Goal: Information Seeking & Learning: Learn about a topic

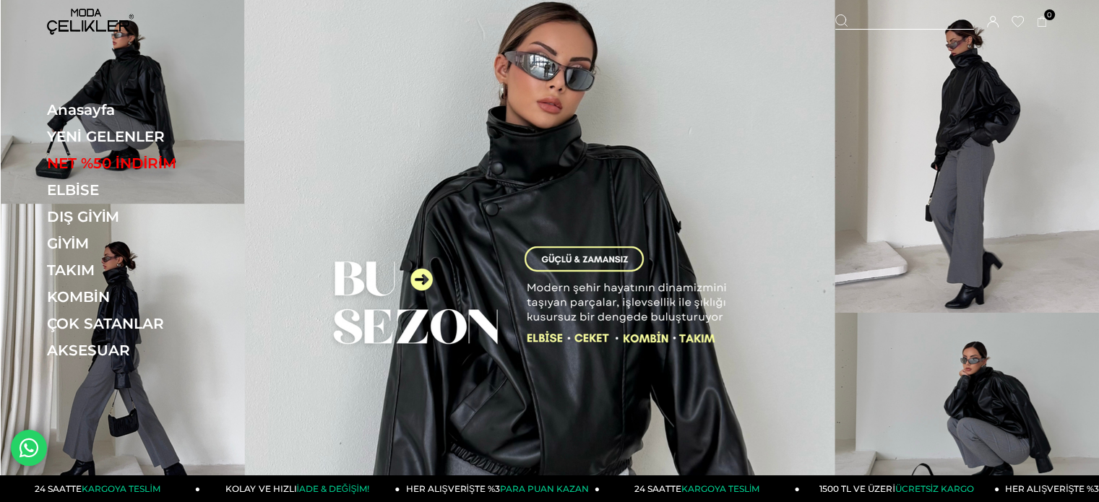
drag, startPoint x: 111, startPoint y: 135, endPoint x: 418, endPoint y: 1, distance: 334.4
click at [111, 135] on link "YENİ GELENLER" at bounding box center [146, 136] width 199 height 17
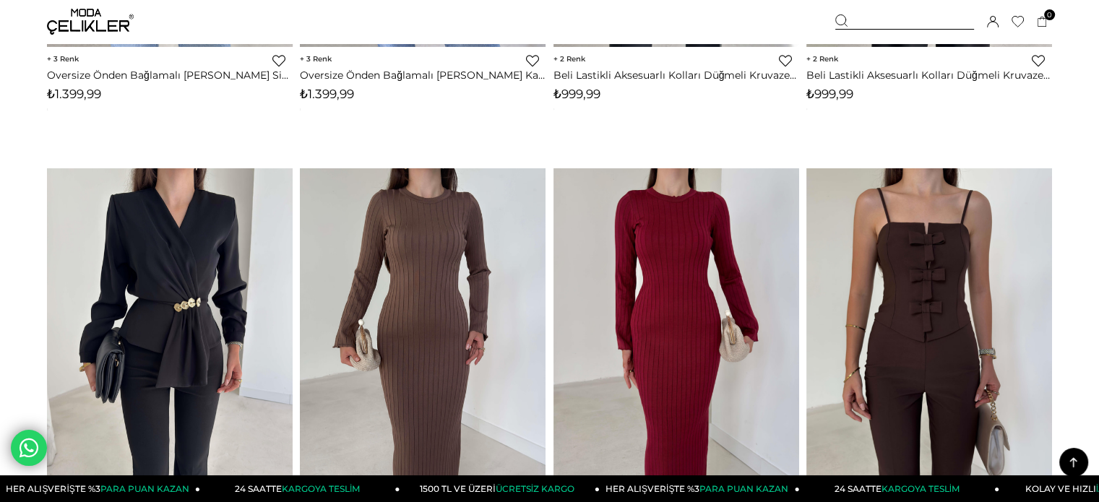
scroll to position [6794, 0]
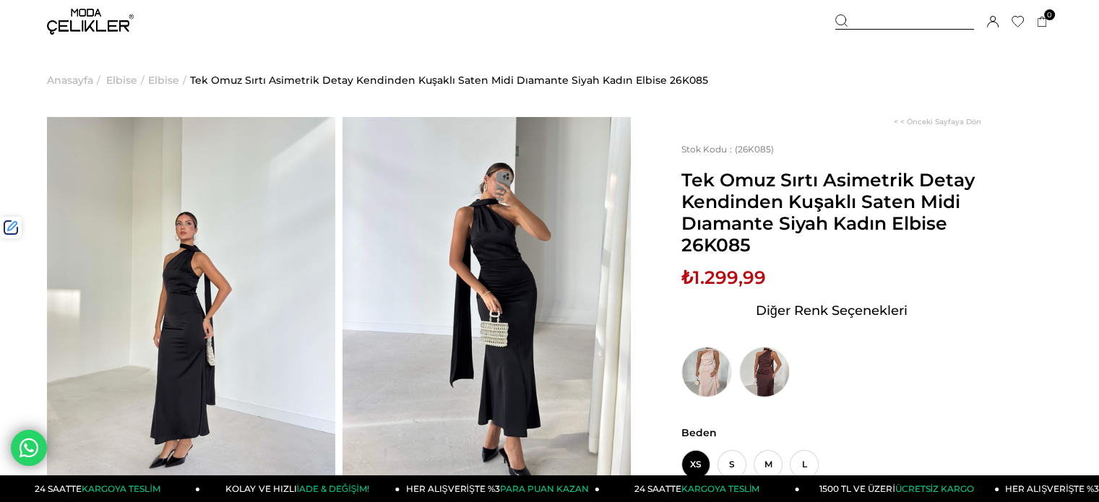
click at [720, 285] on span "₺1.299,99" at bounding box center [724, 278] width 85 height 22
click at [736, 278] on span "₺1.299,99" at bounding box center [724, 278] width 85 height 22
copy span "1.299,99"
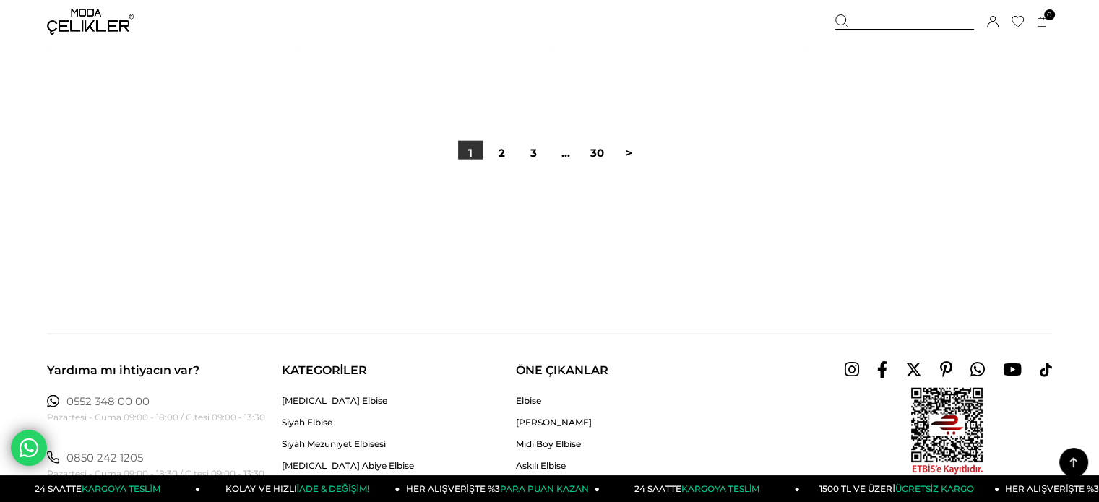
drag, startPoint x: 506, startPoint y: 147, endPoint x: 476, endPoint y: 125, distance: 37.7
click at [506, 147] on link "2" at bounding box center [502, 153] width 25 height 25
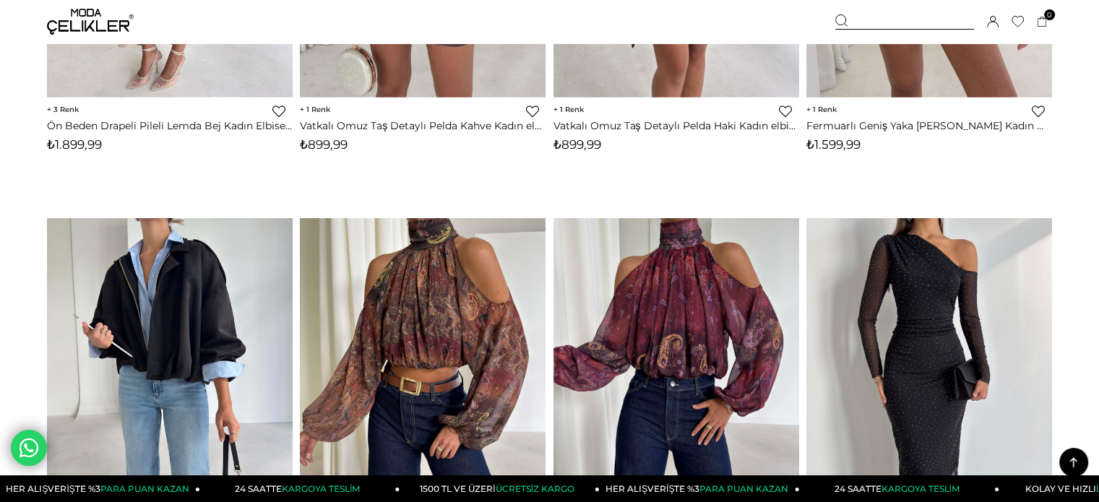
scroll to position [2819, 0]
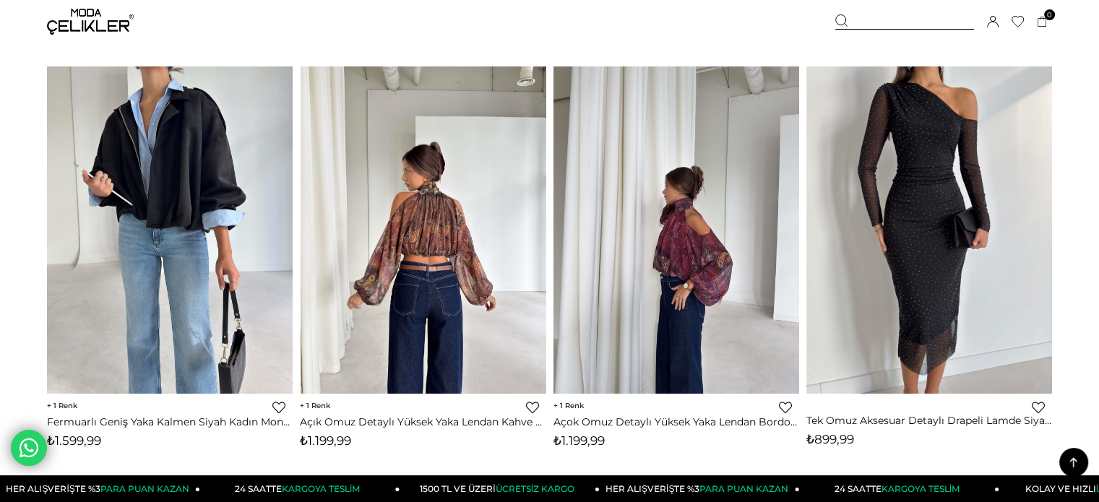
click at [916, 117] on img at bounding box center [930, 229] width 246 height 327
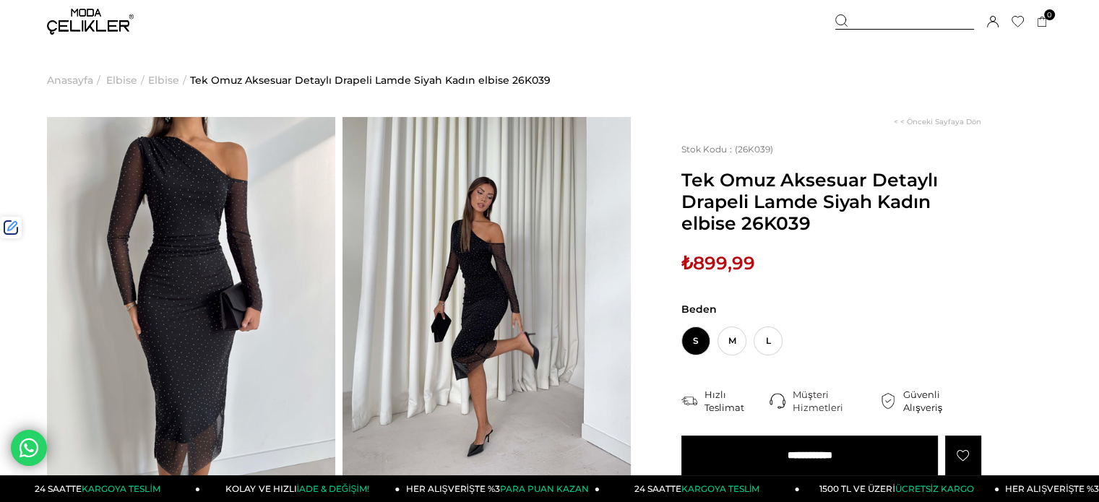
click at [712, 274] on span "₺899,99" at bounding box center [719, 263] width 74 height 22
copy span "899,99"
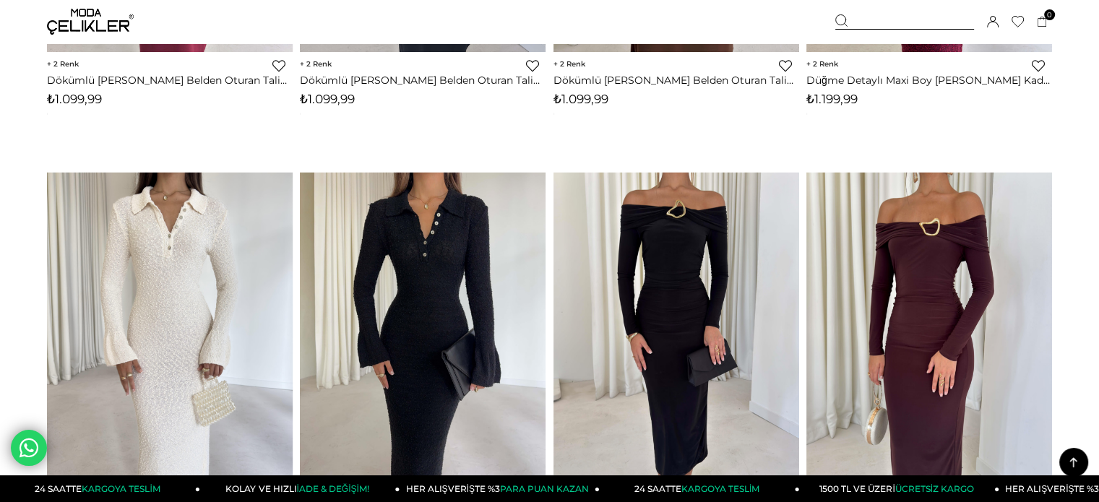
scroll to position [4042, 0]
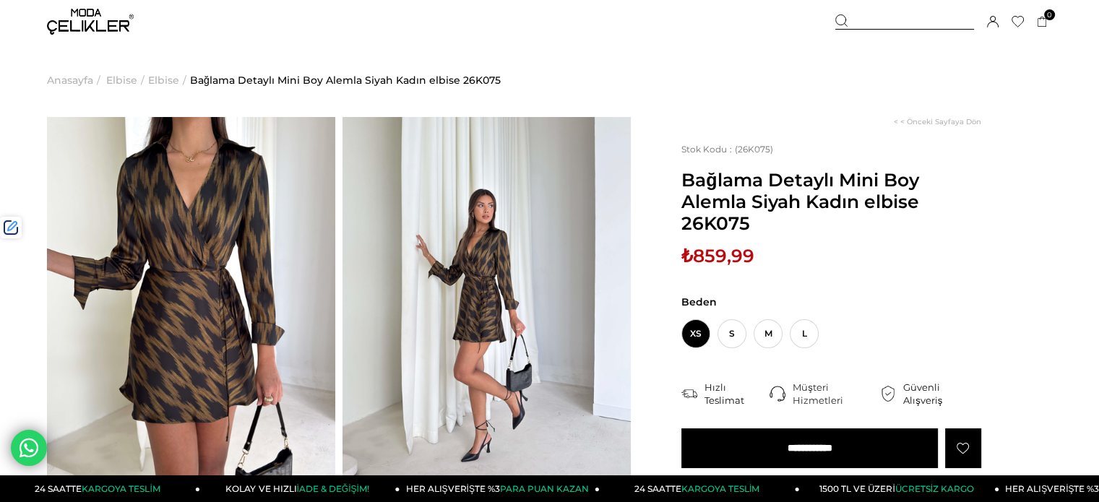
click at [737, 254] on span "₺859,99" at bounding box center [718, 256] width 73 height 22
copy span "859,99"
click at [903, 22] on div at bounding box center [905, 21] width 139 height 15
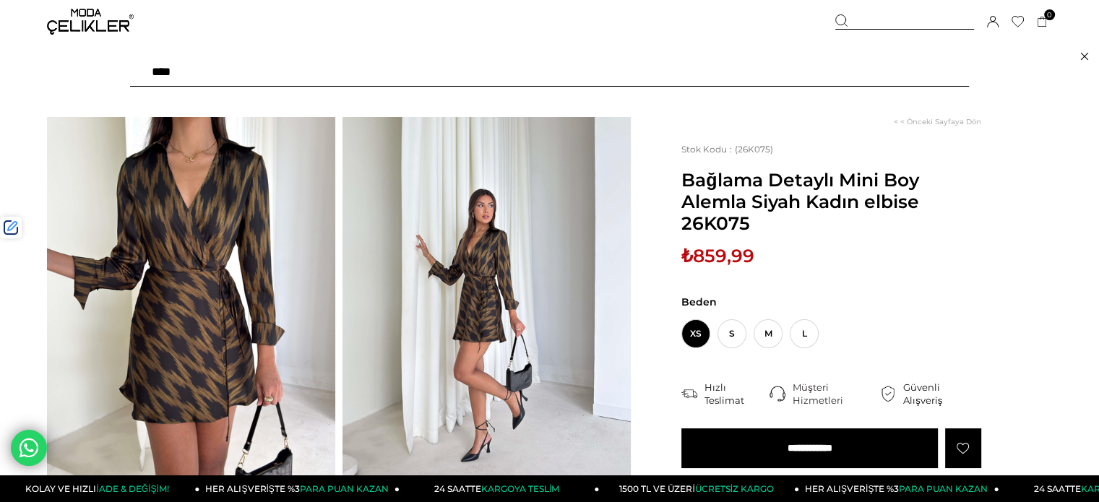
type input "*****"
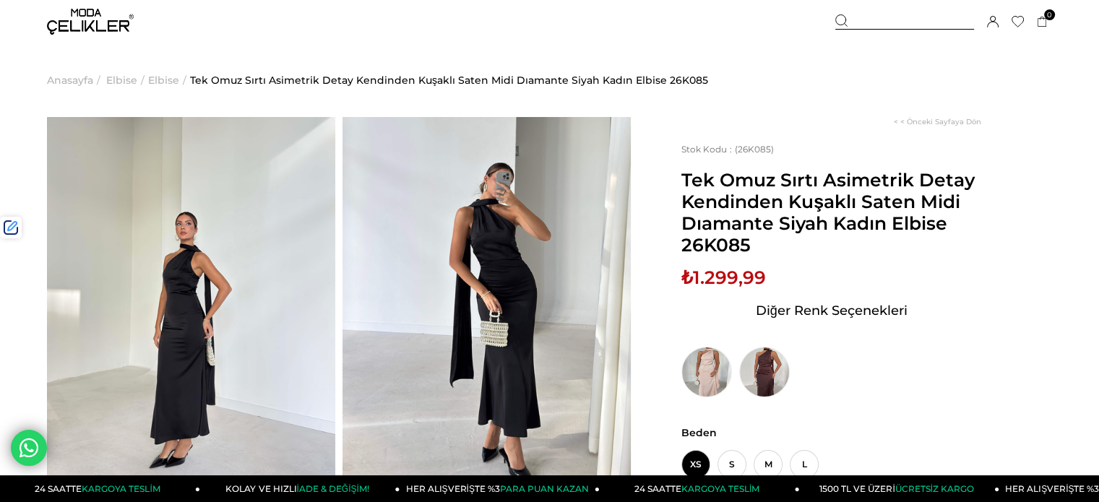
click at [726, 275] on span "₺1.299,99" at bounding box center [724, 278] width 85 height 22
copy span "1.299,99"
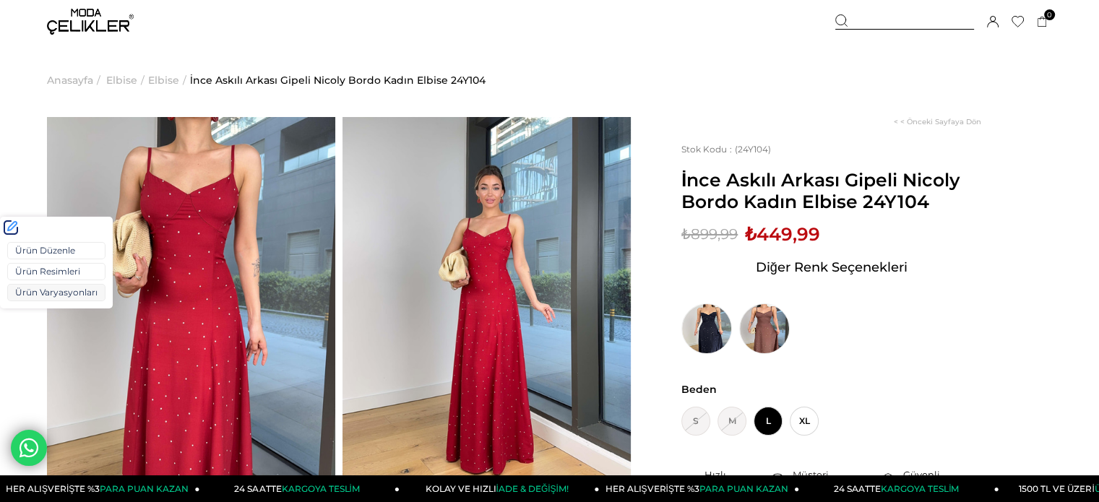
click at [44, 297] on link "Ürün Varyasyonları" at bounding box center [56, 292] width 98 height 17
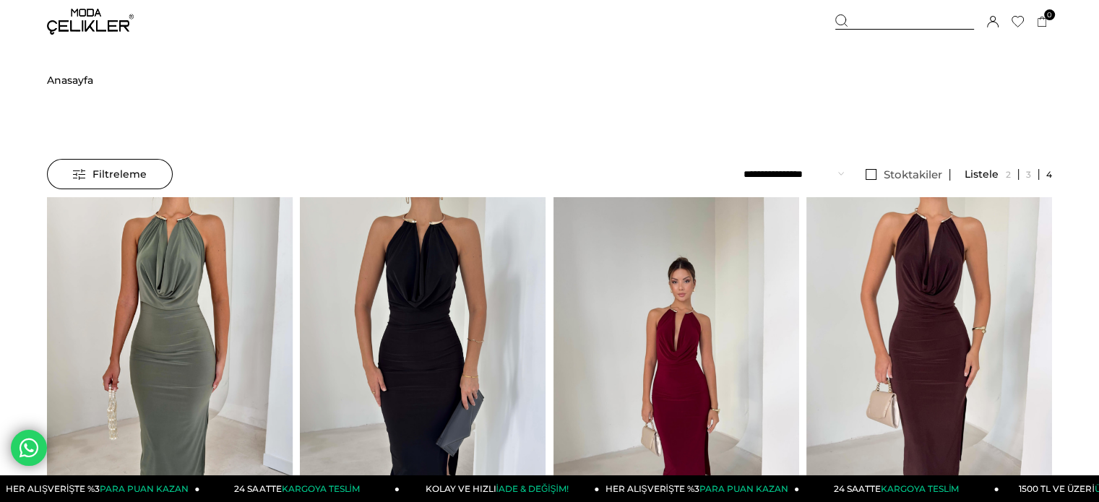
scroll to position [289, 0]
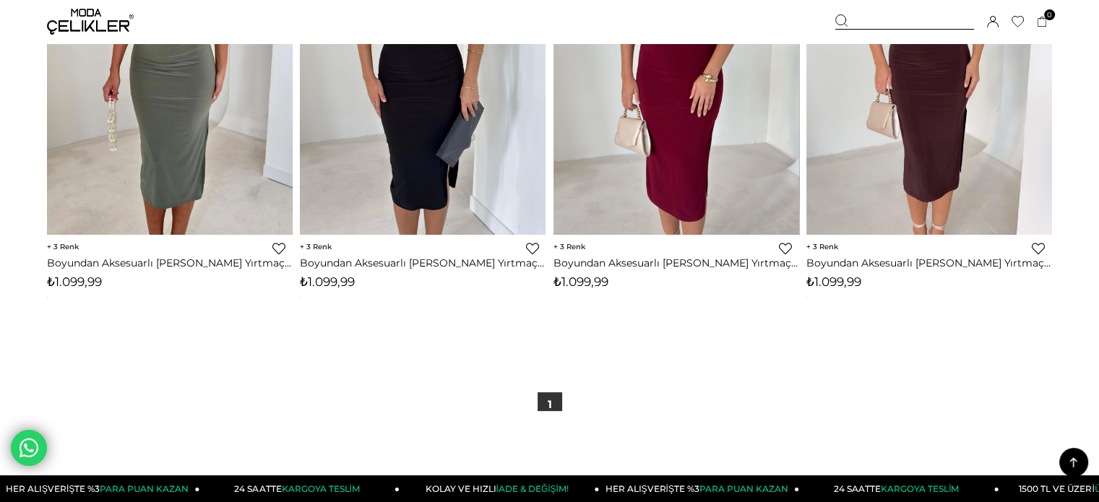
click at [335, 277] on span "₺1.099,99" at bounding box center [327, 282] width 55 height 14
copy span "1.099,99"
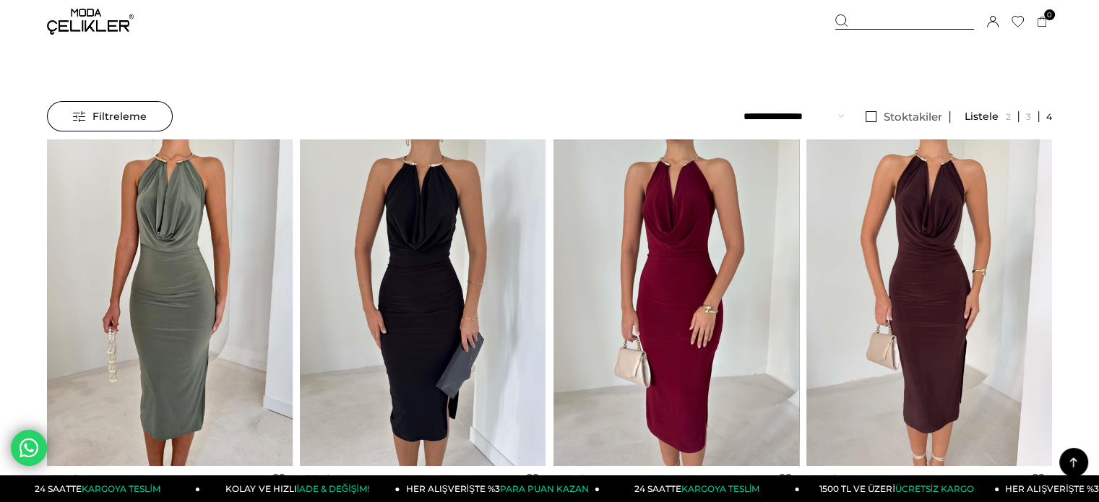
scroll to position [0, 0]
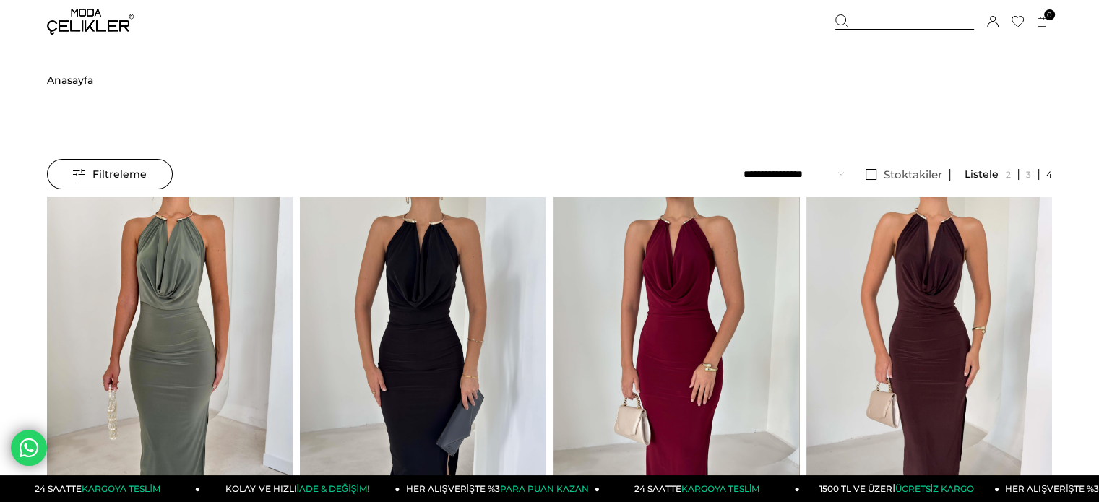
click at [877, 20] on div at bounding box center [905, 21] width 139 height 15
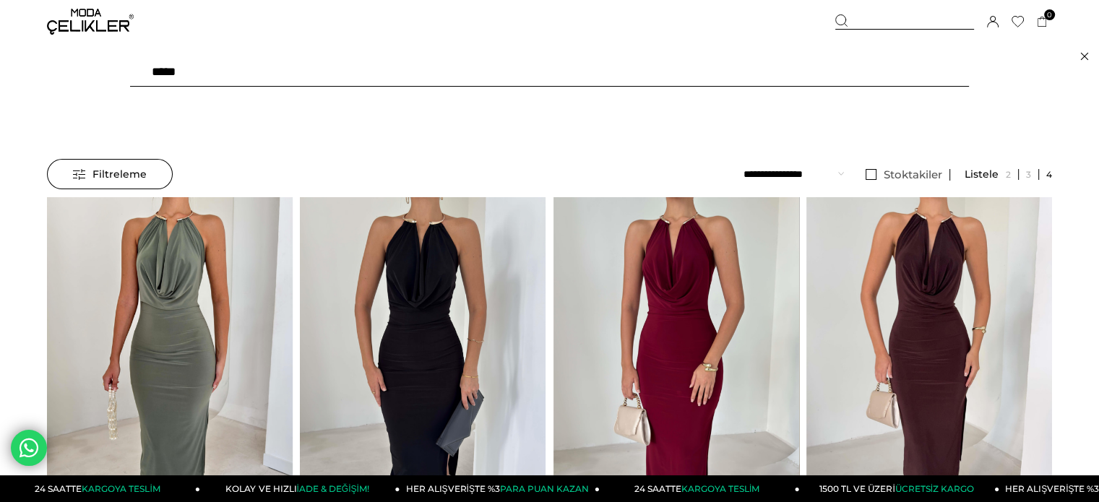
click at [28, 72] on div "***** ***" at bounding box center [549, 72] width 1099 height 58
type input "*******"
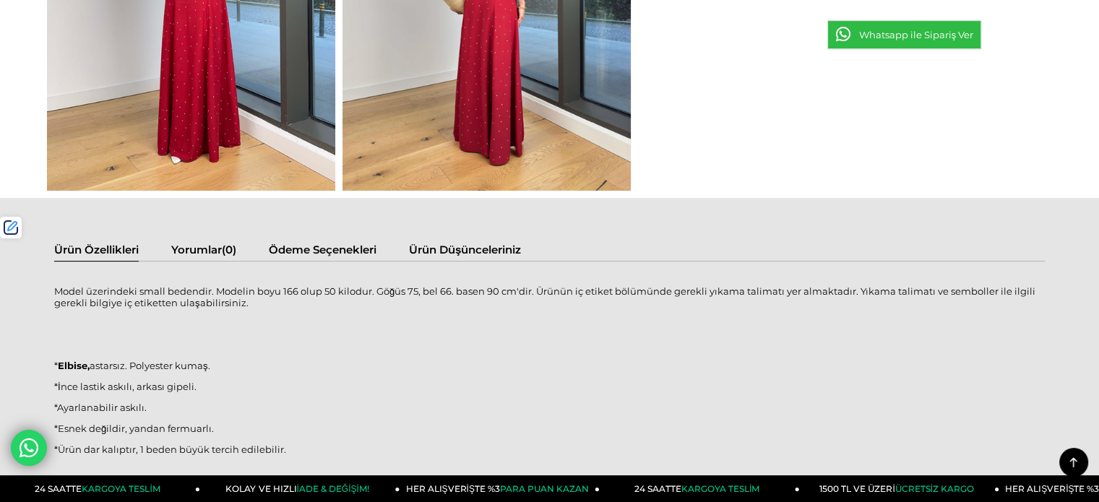
scroll to position [862, 0]
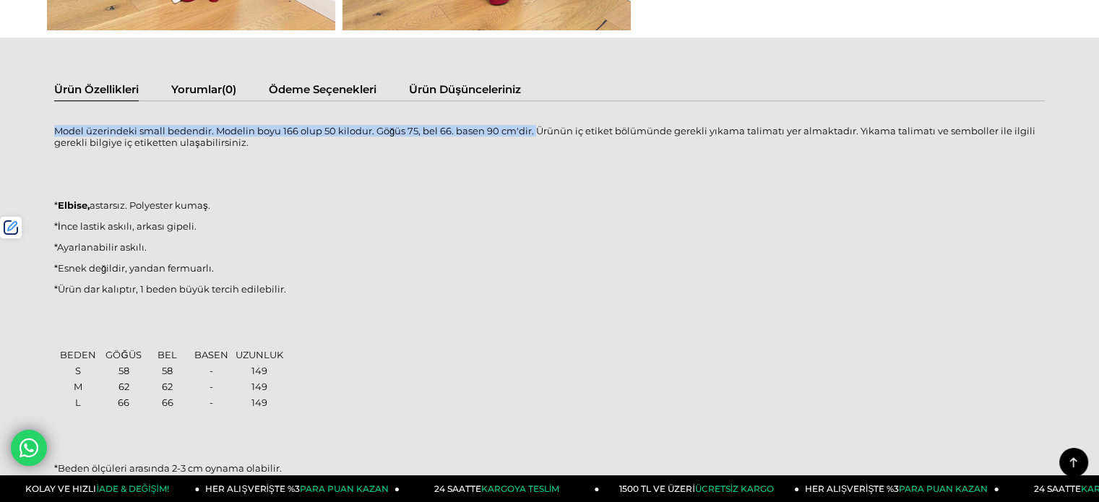
drag, startPoint x: 56, startPoint y: 129, endPoint x: 532, endPoint y: 129, distance: 476.3
click at [532, 129] on p "Model üzerindeki small bedendir. Modelin boyu 166 olup 50 kilodur. Göğüs 75, be…" at bounding box center [549, 136] width 991 height 23
copy p "Model üzerindeki small bedendir. Modelin boyu 166 olup 50 kilodur. Göğüs 75, be…"
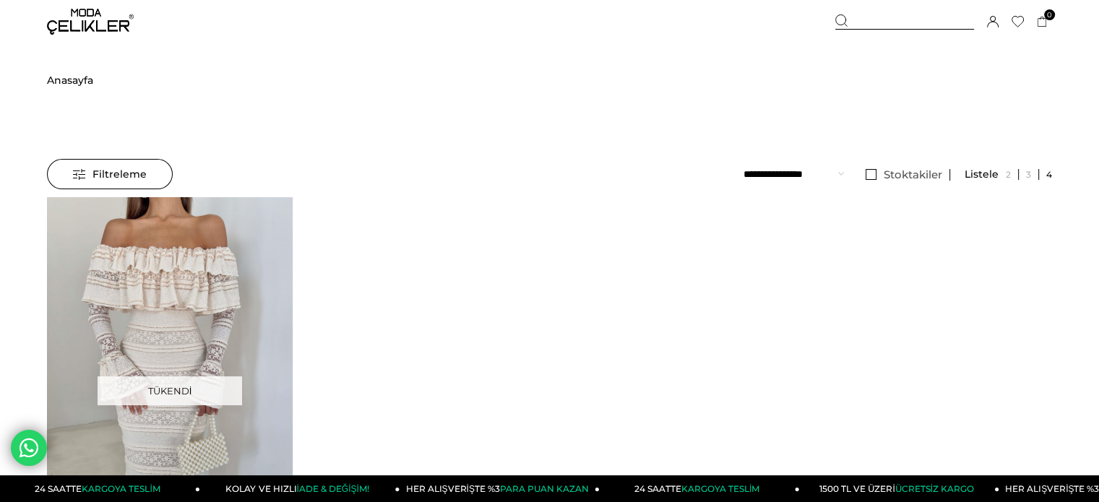
click at [885, 13] on div "Sepetim 0 Ürün Sepetinizde ürün bulunmamaktadır. Genel Toplam : Sepetim SİPARİŞ…" at bounding box center [944, 21] width 217 height 43
drag, startPoint x: 885, startPoint y: 19, endPoint x: 294, endPoint y: 59, distance: 592.6
click at [864, 20] on div at bounding box center [905, 21] width 139 height 15
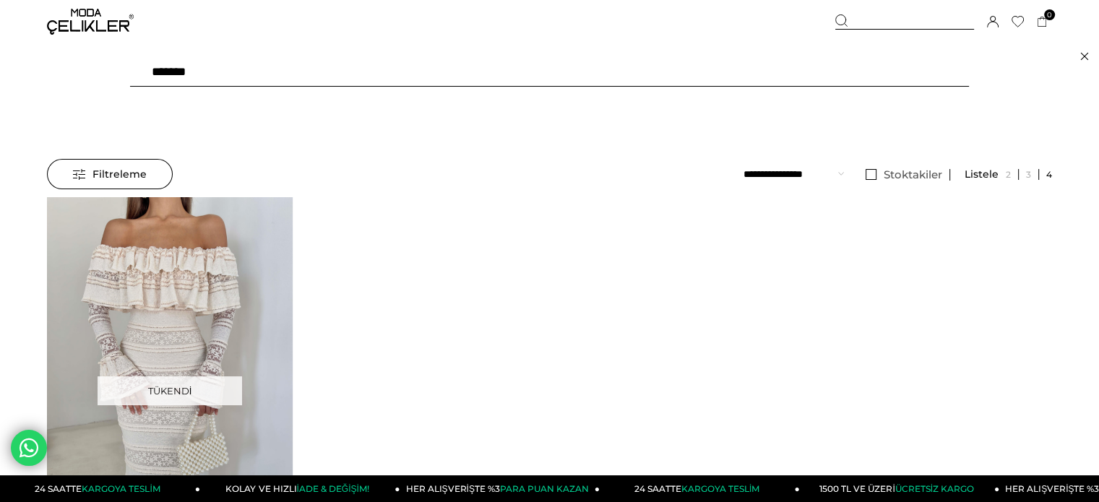
drag, startPoint x: 150, startPoint y: 77, endPoint x: 14, endPoint y: 91, distance: 137.3
click at [14, 91] on div "******* ***" at bounding box center [549, 72] width 1099 height 58
type input "*****"
